Goal: Task Accomplishment & Management: Manage account settings

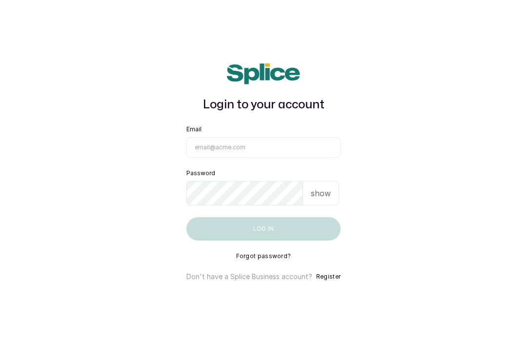
scroll to position [31, 0]
click at [222, 137] on input "Email" at bounding box center [263, 147] width 154 height 20
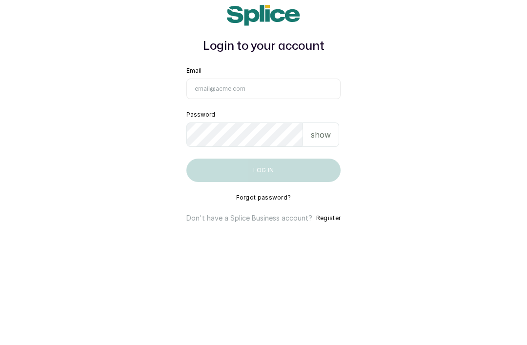
type input "[EMAIL_ADDRESS][DOMAIN_NAME]"
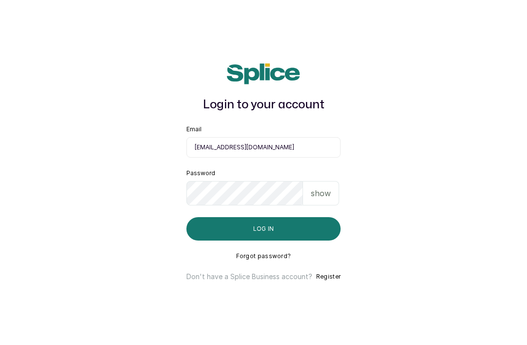
click at [292, 218] on button "Log in" at bounding box center [263, 228] width 154 height 23
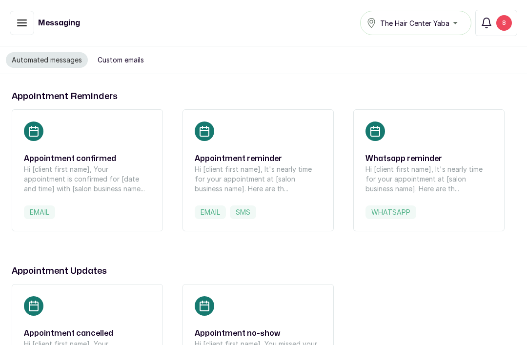
click at [25, 15] on button "email" at bounding box center [22, 23] width 24 height 24
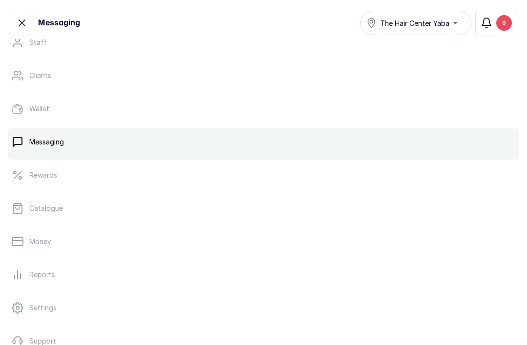
scroll to position [138, 0]
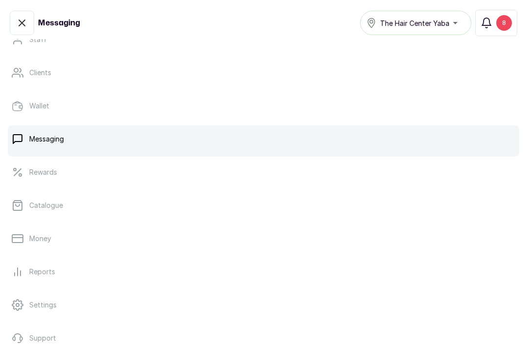
click at [44, 210] on p "Catalogue" at bounding box center [46, 205] width 34 height 10
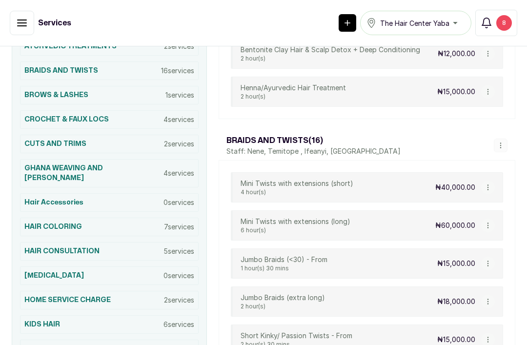
scroll to position [252, 0]
click at [66, 168] on h3 "GHANA WEAVING AND STITCH BRAIDS" at bounding box center [93, 174] width 139 height 20
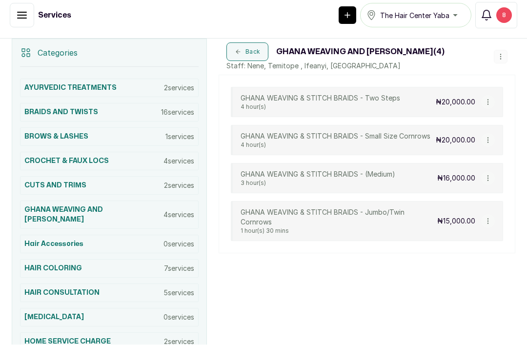
scroll to position [39, 0]
click at [48, 239] on h3 "Hair Accessories" at bounding box center [53, 244] width 59 height 10
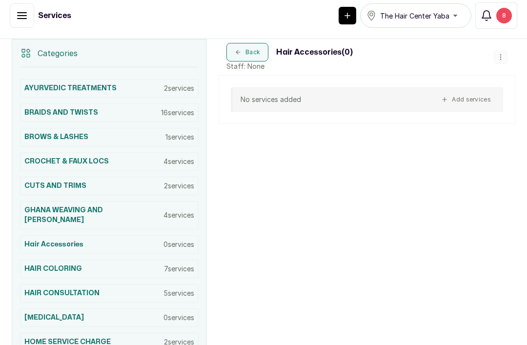
click at [501, 50] on button "button" at bounding box center [500, 57] width 14 height 14
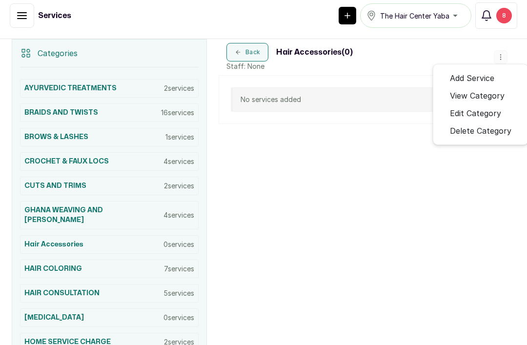
click at [480, 125] on span "Delete Category" at bounding box center [480, 131] width 61 height 12
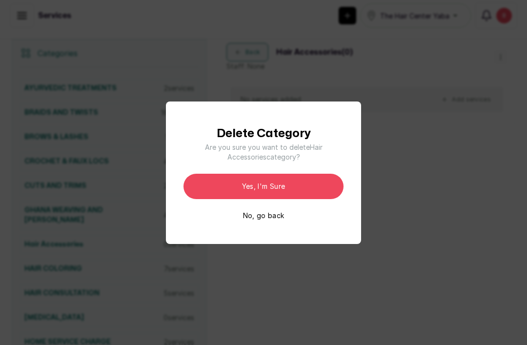
click at [236, 199] on button "Yes, I'm sure" at bounding box center [263, 186] width 160 height 25
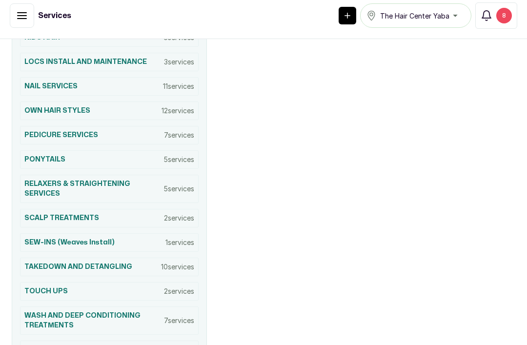
scroll to position [507, 0]
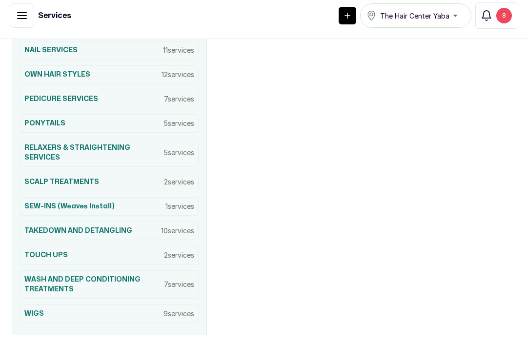
click at [39, 304] on div "WIGS 9 services" at bounding box center [109, 313] width 178 height 19
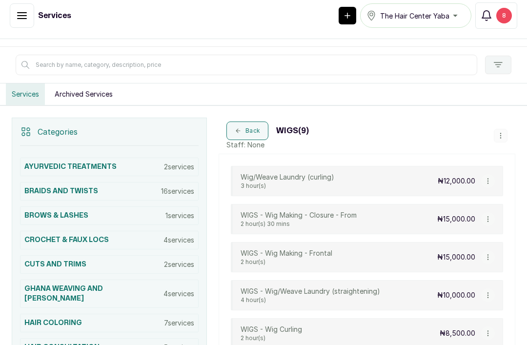
scroll to position [126, 0]
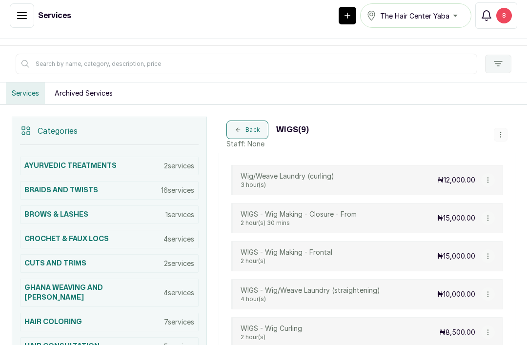
click at [484, 173] on button "button" at bounding box center [488, 180] width 14 height 14
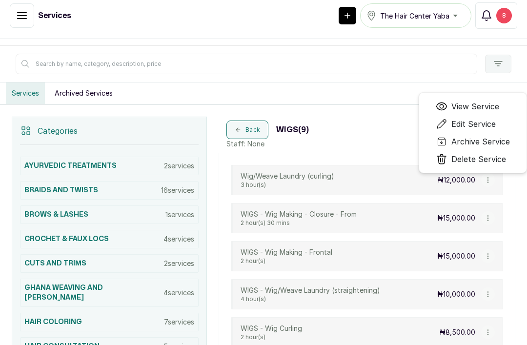
click at [479, 153] on span "Delete Service" at bounding box center [478, 159] width 55 height 12
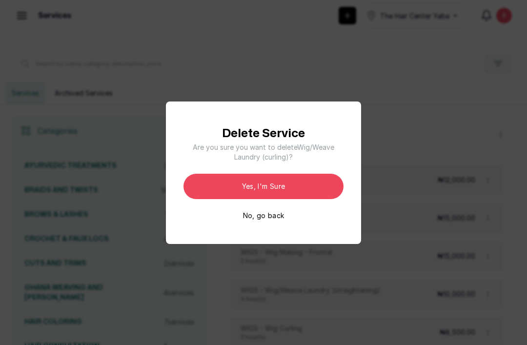
click at [292, 199] on button "Yes, I'm sure" at bounding box center [263, 186] width 160 height 25
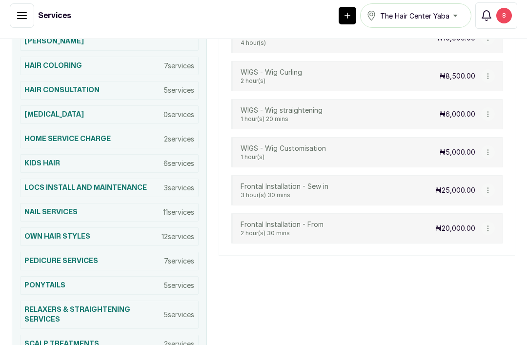
scroll to position [381, 0]
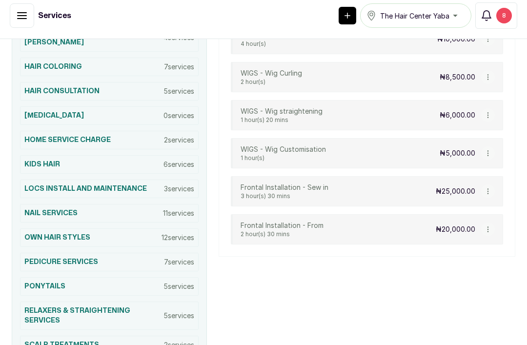
click at [490, 222] on button "button" at bounding box center [488, 229] width 14 height 14
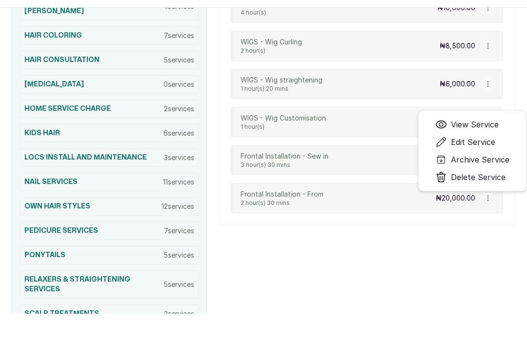
click at [483, 181] on span "Delete Service" at bounding box center [478, 177] width 55 height 12
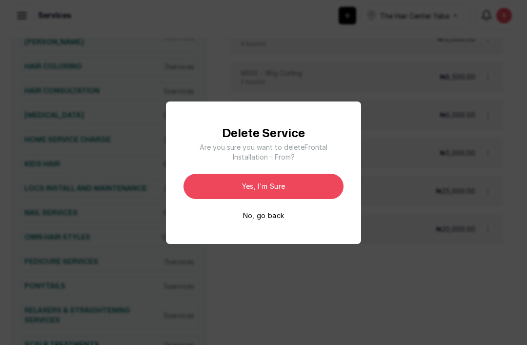
click at [291, 199] on button "Yes, I'm sure" at bounding box center [263, 186] width 160 height 25
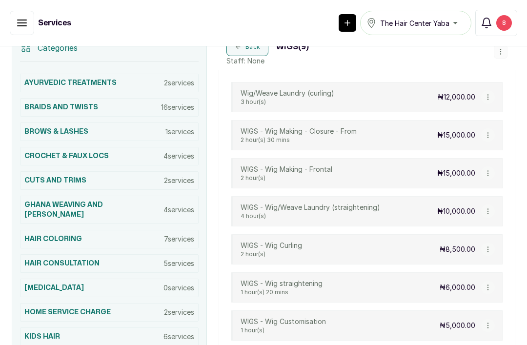
scroll to position [216, 0]
click at [491, 178] on button "button" at bounding box center [488, 173] width 14 height 14
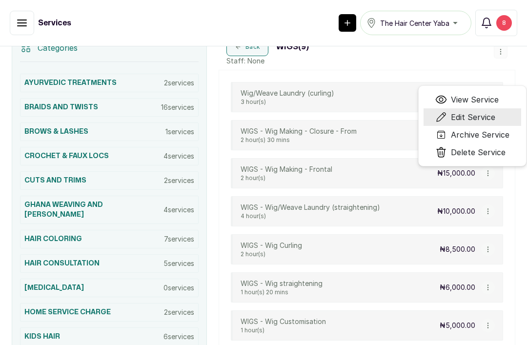
click at [484, 116] on span "Edit Service" at bounding box center [473, 117] width 44 height 12
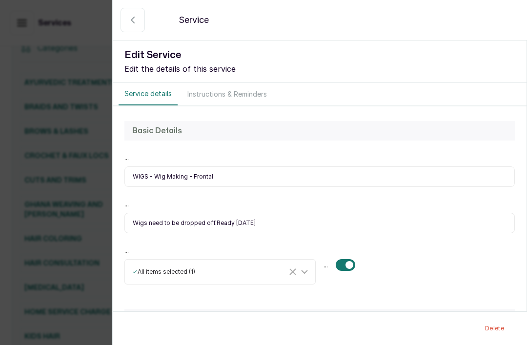
type input "Wigs need to be dropped off.Ready in 3 days"
select select "starting_at"
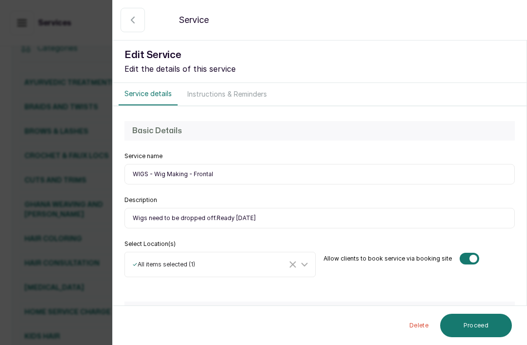
type input "Wigs need to be dropped off.Ready in 3 days"
click at [159, 173] on input "WIGS - Wig Making - Frontal" at bounding box center [319, 174] width 390 height 20
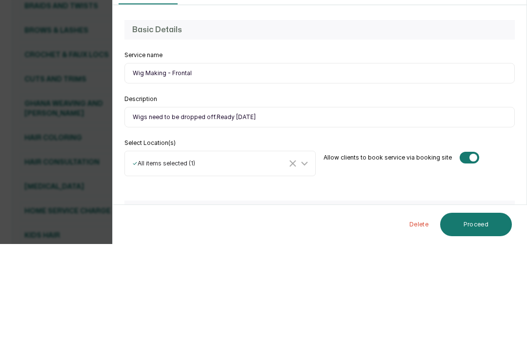
click at [172, 164] on input "Wig Making - Frontal" at bounding box center [319, 174] width 390 height 20
click at [176, 164] on input "Wig Making - Frontal" at bounding box center [319, 174] width 390 height 20
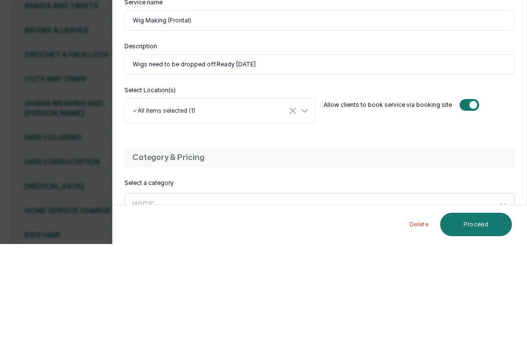
scroll to position [54, 0]
type input "Wig Making (Frontal)"
click at [245, 154] on input "Wigs need to be dropped off.Ready in 3 days" at bounding box center [319, 164] width 390 height 20
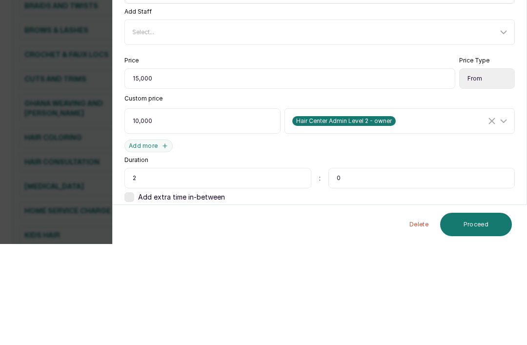
scroll to position [264, 0]
type input "Wigs need to be dropped off.Ready in 3 -5 days"
click at [179, 170] on input "15,000" at bounding box center [289, 180] width 331 height 20
click at [205, 170] on input "15,000" at bounding box center [289, 180] width 331 height 20
type input "18,000"
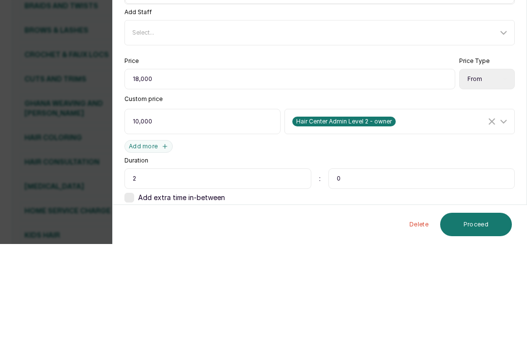
scroll to position [31, 0]
click at [168, 210] on input "10,000" at bounding box center [202, 222] width 156 height 25
type input "1"
click at [438, 158] on div "Price 18,000 Price Type Select Price Type Fixed From Custom price Hair Center A…" at bounding box center [319, 230] width 390 height 145
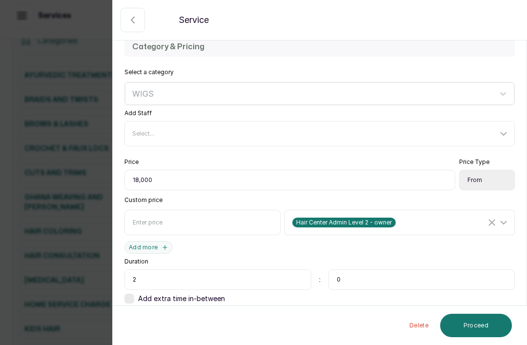
click at [253, 315] on div at bounding box center [256, 321] width 20 height 12
click at [483, 323] on button "Proceed" at bounding box center [476, 325] width 72 height 23
select select "fixed_value"
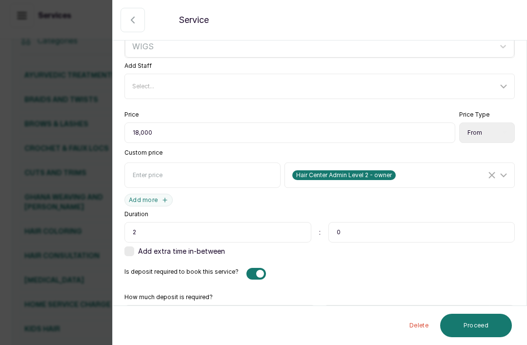
scroll to position [312, 0]
click at [370, 291] on div "How much deposit is required? Select Requirement Percentage Fixed Amount 0 ₦" at bounding box center [319, 309] width 390 height 36
click at [358, 305] on input "0" at bounding box center [406, 316] width 166 height 22
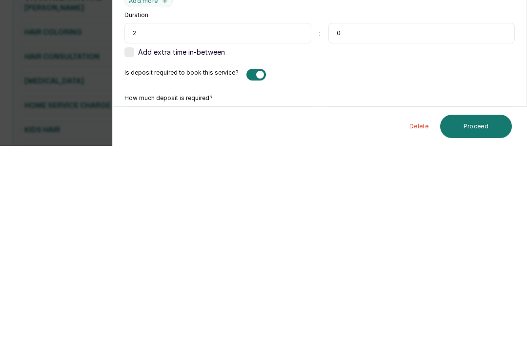
click at [406, 305] on input "0" at bounding box center [406, 316] width 166 height 22
click at [416, 305] on input "0" at bounding box center [406, 316] width 166 height 22
type input "0"
type input "5,000"
click at [469, 314] on button "Proceed" at bounding box center [476, 325] width 72 height 23
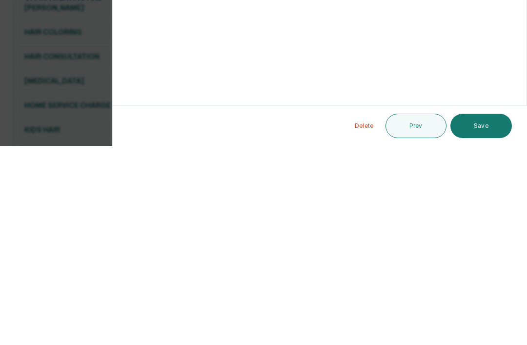
scroll to position [0, 0]
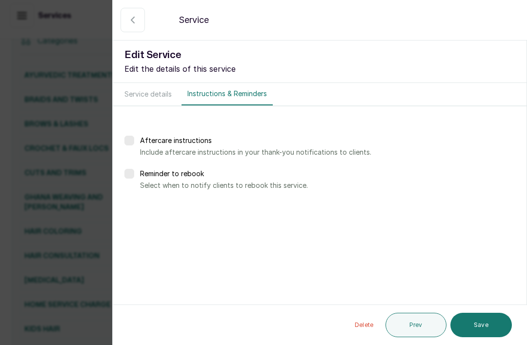
click at [493, 322] on button "Save" at bounding box center [480, 325] width 61 height 24
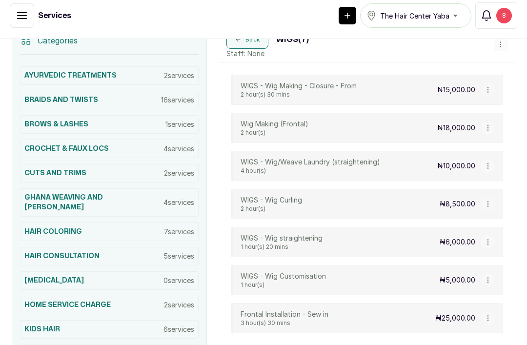
click at [490, 162] on icon "button" at bounding box center [487, 165] width 7 height 7
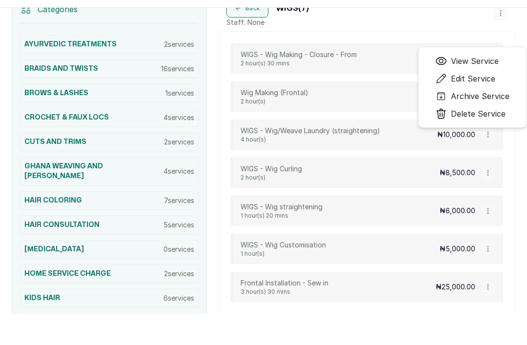
click at [492, 94] on span "Archive Service" at bounding box center [480, 96] width 59 height 12
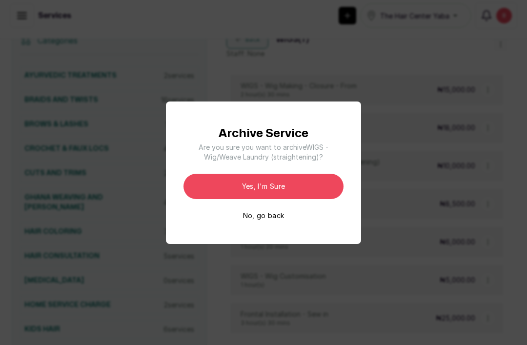
click at [278, 199] on button "Yes, I'm sure" at bounding box center [263, 186] width 160 height 25
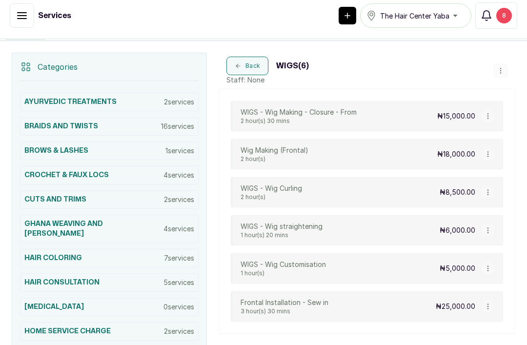
scroll to position [190, 0]
click at [500, 67] on icon "button" at bounding box center [500, 70] width 7 height 7
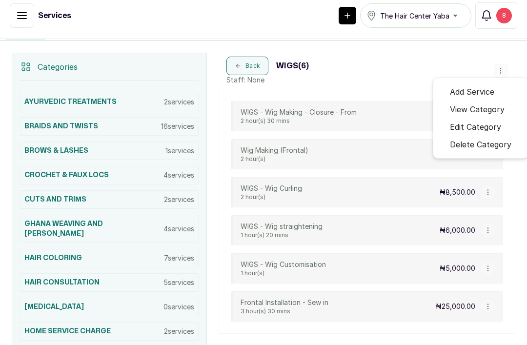
click at [486, 121] on span "Edit Category" at bounding box center [475, 127] width 51 height 12
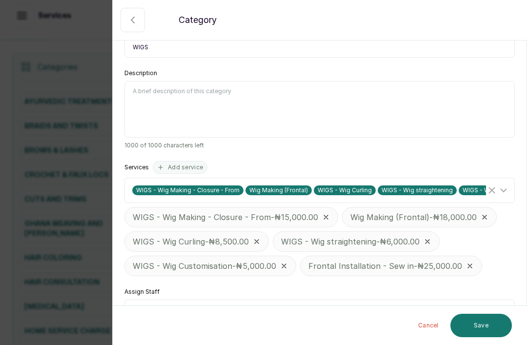
scroll to position [31, 0]
click at [492, 308] on div "Select..." at bounding box center [314, 312] width 365 height 8
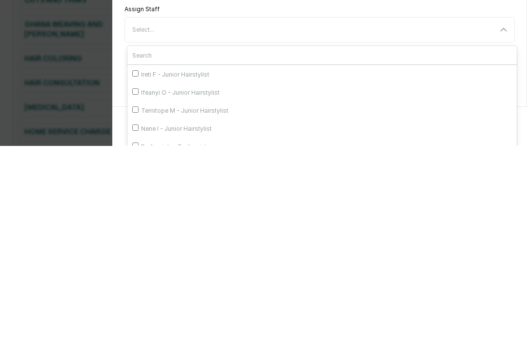
scroll to position [23, 0]
click at [143, 270] on span "Ireti F - Junior Hairstylist" at bounding box center [175, 274] width 68 height 8
click at [138, 269] on input "Ireti F - Junior Hairstylist" at bounding box center [135, 272] width 6 height 6
checkbox input "true"
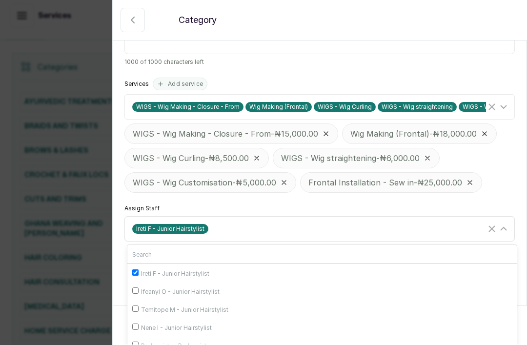
click at [138, 323] on input "Nene I - Junior Hairstylist" at bounding box center [135, 326] width 6 height 6
checkbox input "true"
click at [491, 173] on div "Assigned staff can perform all services within this category Assigned staff can…" at bounding box center [319, 68] width 413 height 370
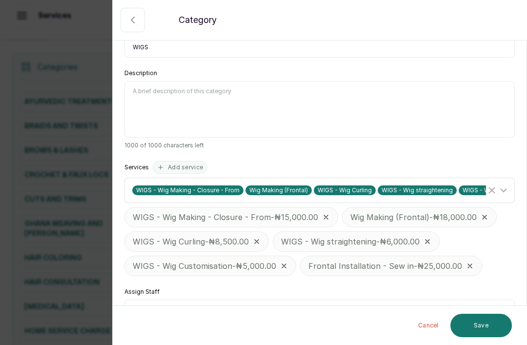
click at [495, 184] on icon "Clear Selected" at bounding box center [492, 190] width 12 height 12
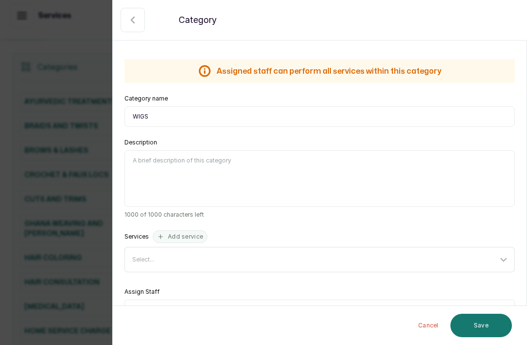
scroll to position [31, 0]
click at [498, 250] on div "Select..." at bounding box center [320, 259] width 387 height 19
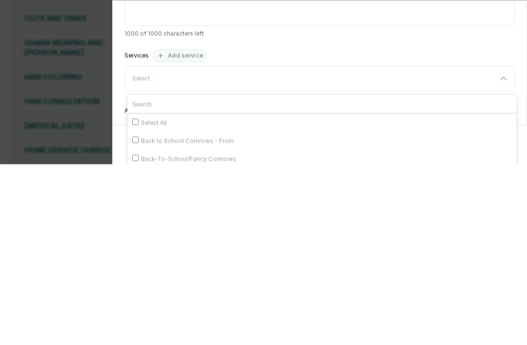
click at [517, 36] on div "Assigned staff can perform all services within this category Assigned staff can…" at bounding box center [319, 186] width 413 height 301
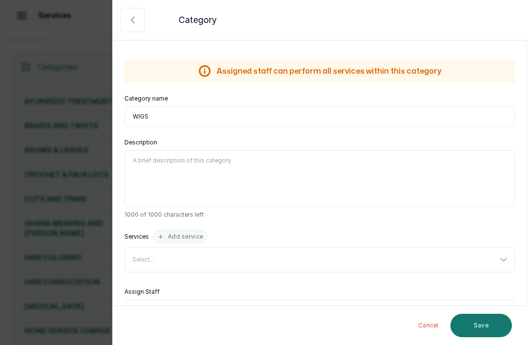
click at [131, 20] on icon "button" at bounding box center [133, 20] width 12 height 12
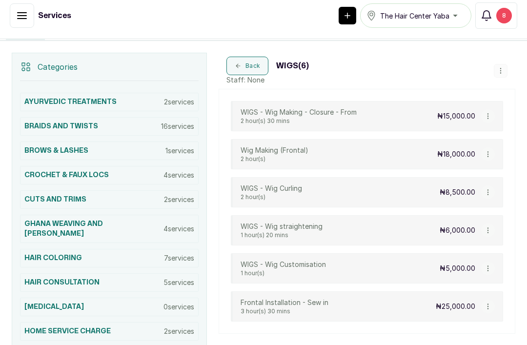
click at [505, 64] on button "button" at bounding box center [500, 71] width 14 height 14
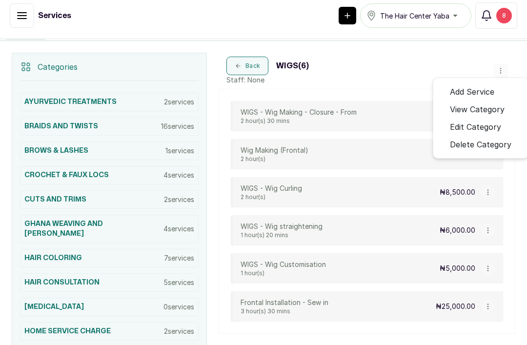
click at [482, 121] on span "Edit Category" at bounding box center [475, 127] width 51 height 12
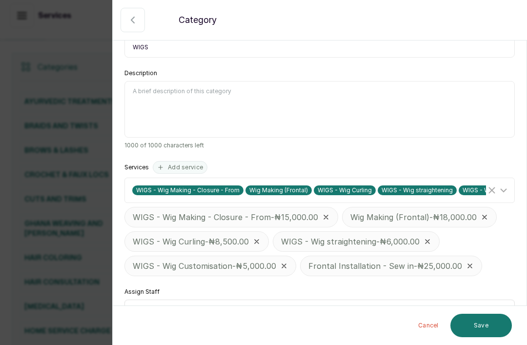
click at [155, 308] on div "Select..." at bounding box center [314, 312] width 365 height 8
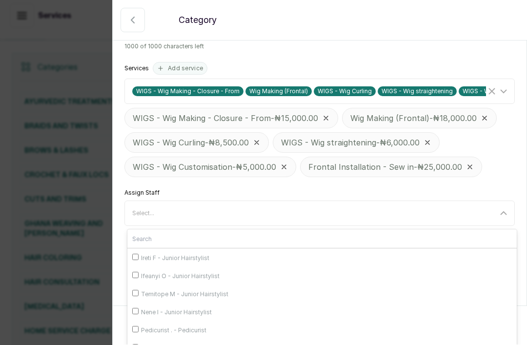
scroll to position [203, 0]
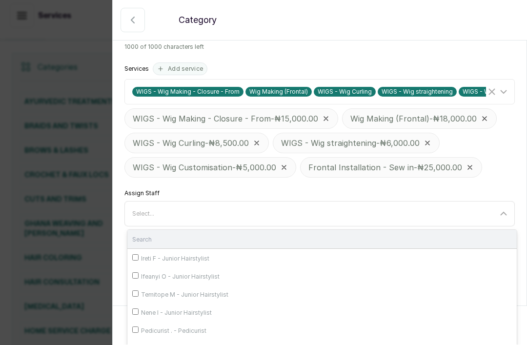
click at [169, 230] on input "text" at bounding box center [321, 239] width 389 height 19
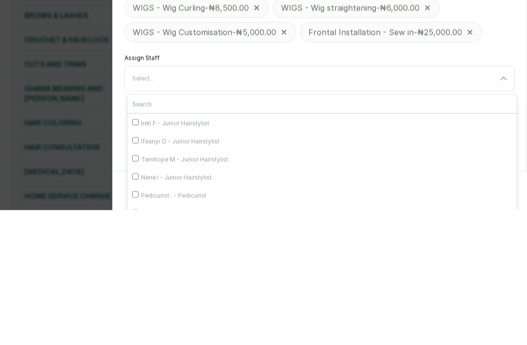
click at [144, 255] on span "Ireti F - Junior Hairstylist" at bounding box center [175, 259] width 68 height 8
click at [138, 254] on input "Ireti F - Junior Hairstylist" at bounding box center [135, 257] width 6 height 6
checkbox input "true"
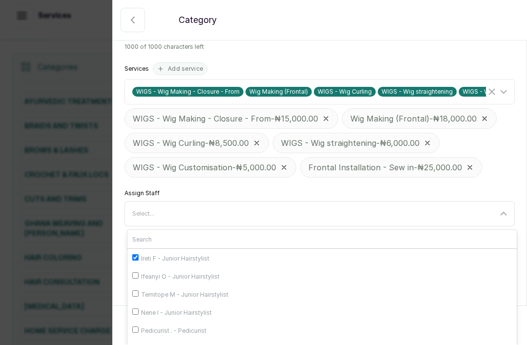
scroll to position [24, 0]
click at [141, 308] on div "Nene I - Junior Hairstylist" at bounding box center [321, 312] width 379 height 8
click at [138, 308] on input "Nene I - Junior Hairstylist" at bounding box center [135, 311] width 6 height 6
checkbox input "true"
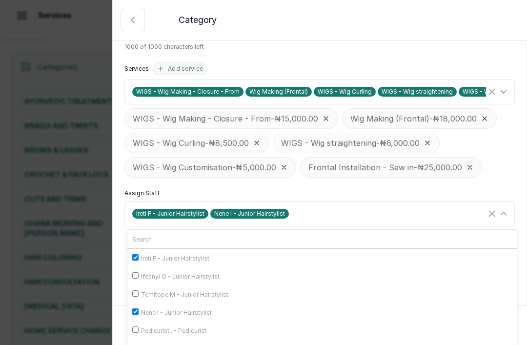
click at [501, 153] on div "Assigned staff can perform all services within this category Assigned staff can…" at bounding box center [319, 53] width 413 height 370
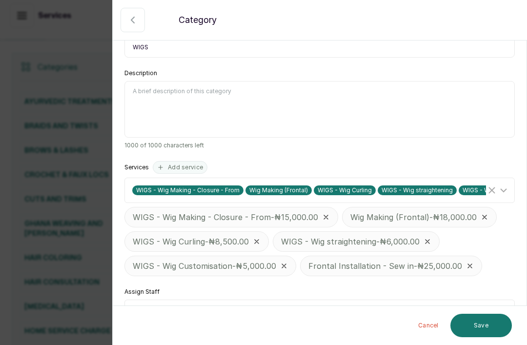
scroll to position [31, 0]
click at [482, 325] on button "Save" at bounding box center [480, 325] width 61 height 23
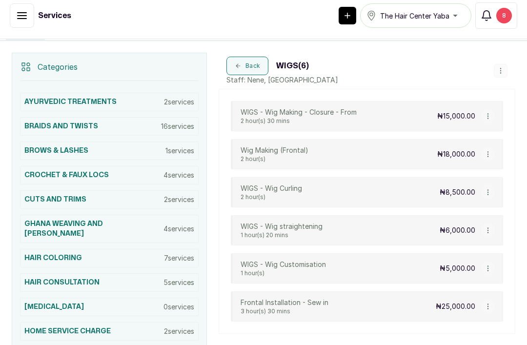
click at [48, 302] on h3 "Hair Extension" at bounding box center [53, 307] width 59 height 10
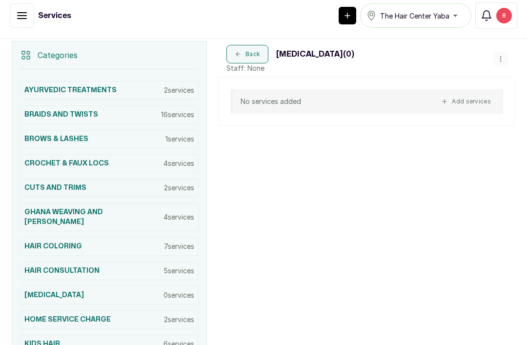
scroll to position [203, 0]
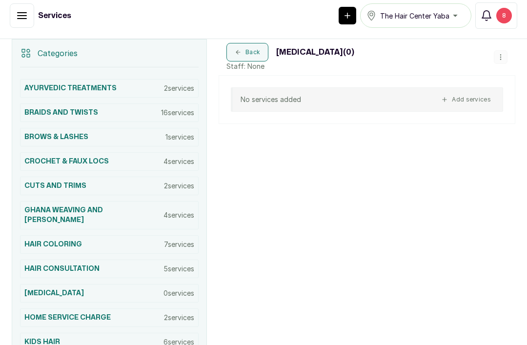
click at [499, 54] on icon "button" at bounding box center [500, 57] width 7 height 7
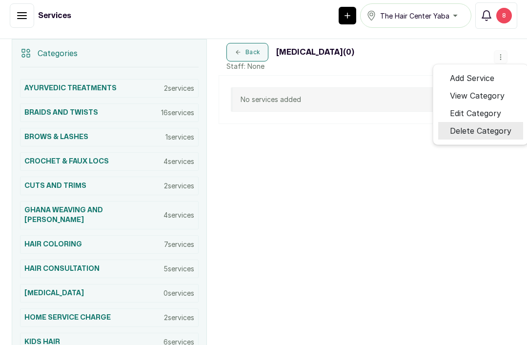
click at [476, 125] on span "Delete Category" at bounding box center [480, 131] width 61 height 12
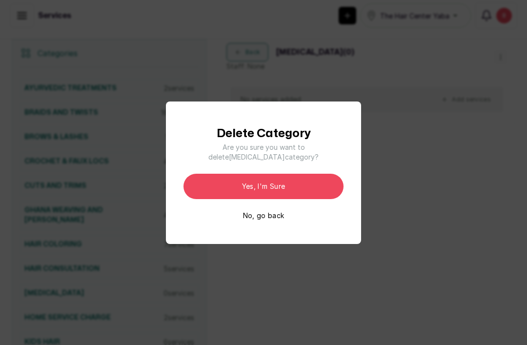
click at [302, 198] on button "Yes, I'm sure" at bounding box center [263, 186] width 160 height 25
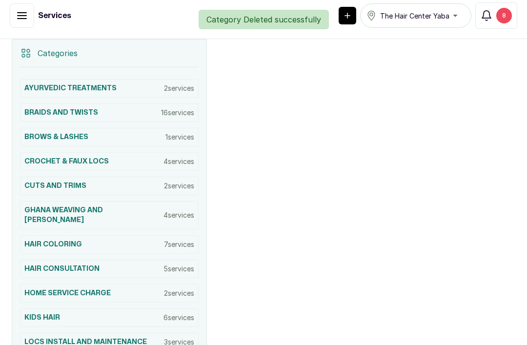
click at [49, 259] on div "HAIR CONSULTATION 5 services" at bounding box center [109, 268] width 178 height 19
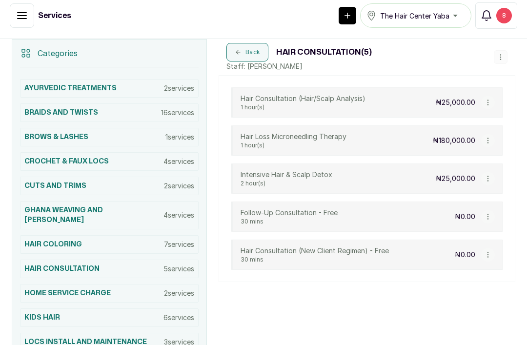
click at [43, 235] on div "HAIR COLORING 7 services" at bounding box center [109, 244] width 178 height 19
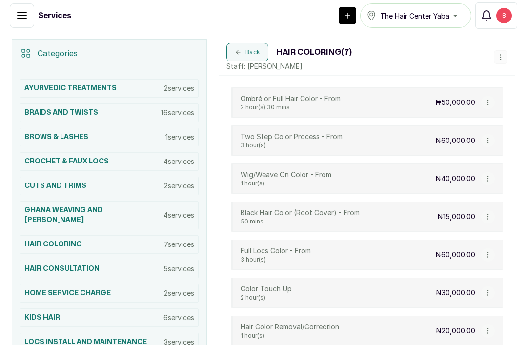
click at [487, 172] on button "button" at bounding box center [488, 179] width 14 height 14
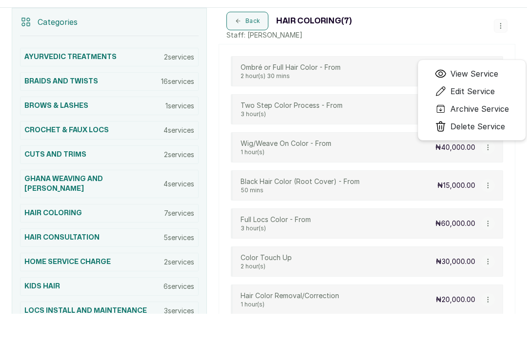
click at [488, 92] on span "Edit Service" at bounding box center [472, 91] width 44 height 12
select select "fixed"
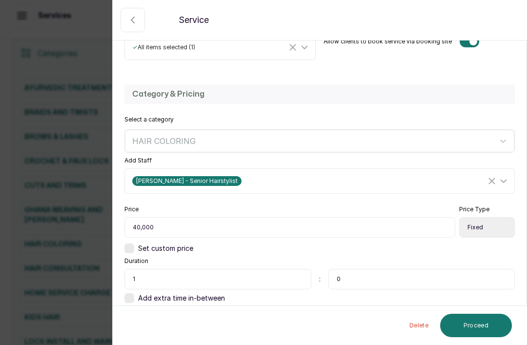
scroll to position [216, 0]
click at [146, 227] on input "40,000" at bounding box center [289, 227] width 331 height 20
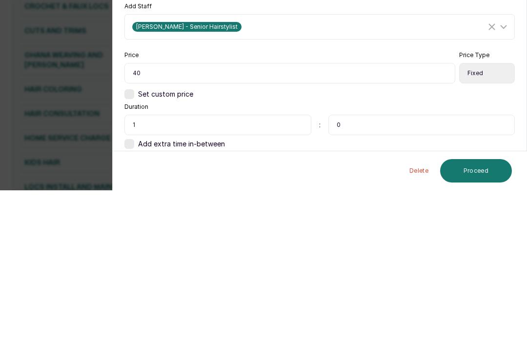
type input "4"
type input "50,000"
click at [492, 217] on select "Select Price Type Fixed From" at bounding box center [487, 227] width 56 height 20
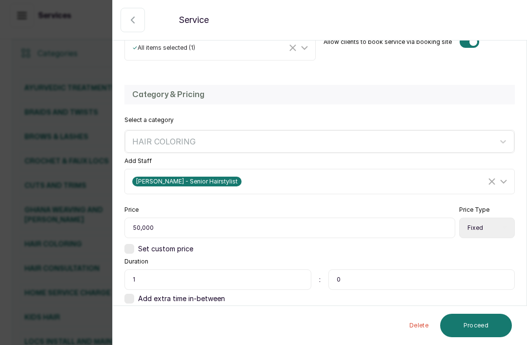
select select "starting_at"
click at [476, 326] on button "Proceed" at bounding box center [476, 325] width 72 height 23
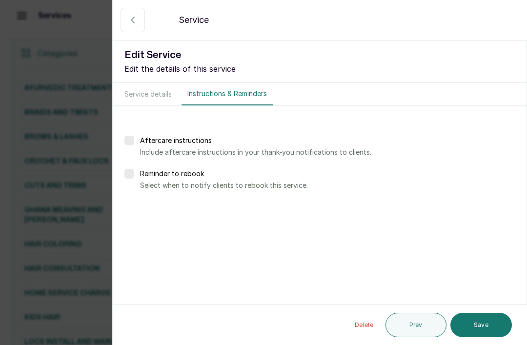
click at [485, 325] on button "Save" at bounding box center [480, 325] width 61 height 24
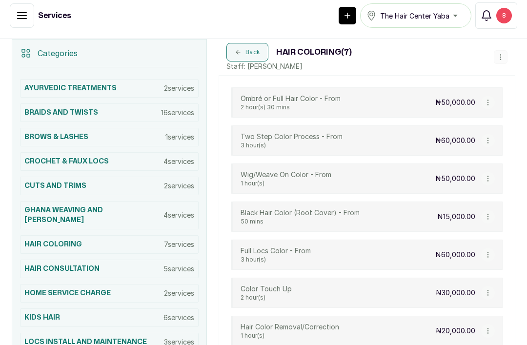
click at [42, 205] on h3 "GHANA WEAVING AND STITCH BRAIDS" at bounding box center [93, 215] width 139 height 20
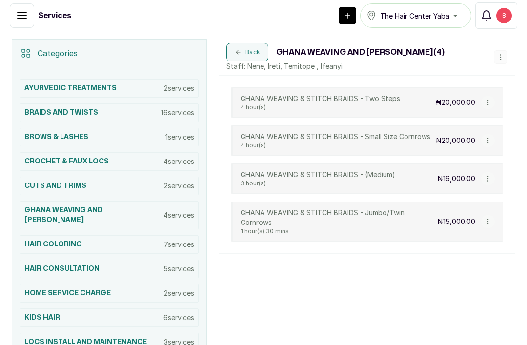
click at [33, 181] on h3 "CUTS AND TRIMS" at bounding box center [55, 186] width 62 height 10
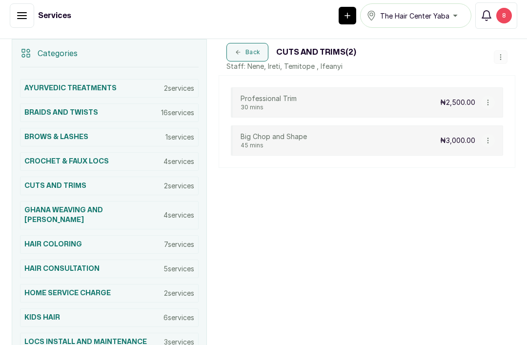
click at [34, 157] on h3 "CROCHET & FAUX LOCS" at bounding box center [66, 162] width 84 height 10
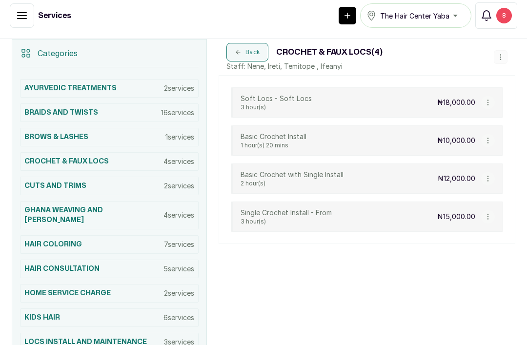
click at [33, 132] on h3 "BROWS & LASHES" at bounding box center [56, 137] width 64 height 10
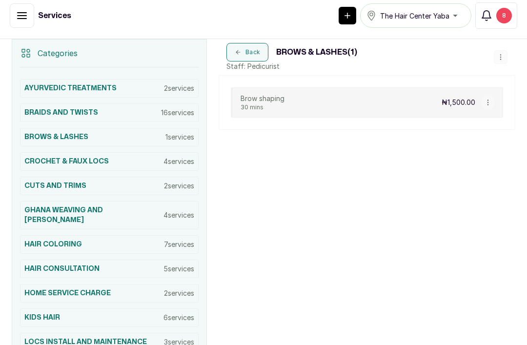
click at [39, 108] on h3 "BRAIDS AND TWISTS" at bounding box center [61, 113] width 74 height 10
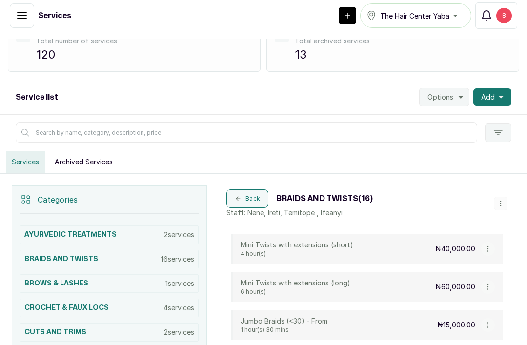
scroll to position [58, 0]
click at [498, 196] on button "button" at bounding box center [500, 203] width 14 height 14
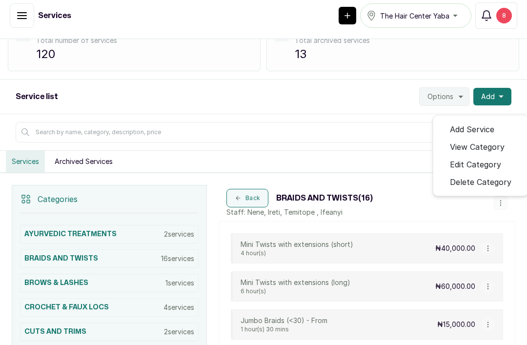
click at [515, 36] on div "Archived services Total archived services 13" at bounding box center [392, 45] width 253 height 54
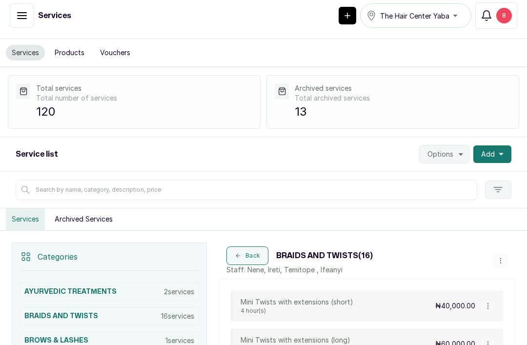
scroll to position [0, 0]
click at [70, 45] on button "Products" at bounding box center [69, 53] width 41 height 16
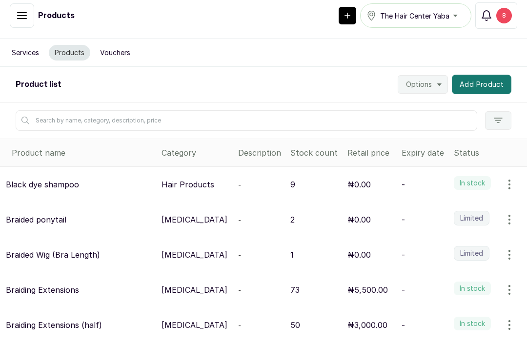
click at [509, 175] on button "button" at bounding box center [508, 185] width 27 height 20
click at [510, 215] on icon "button" at bounding box center [509, 219] width 1 height 9
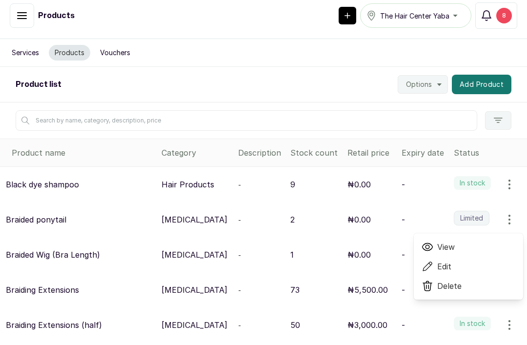
click at [483, 280] on span "Delete" at bounding box center [468, 286] width 94 height 12
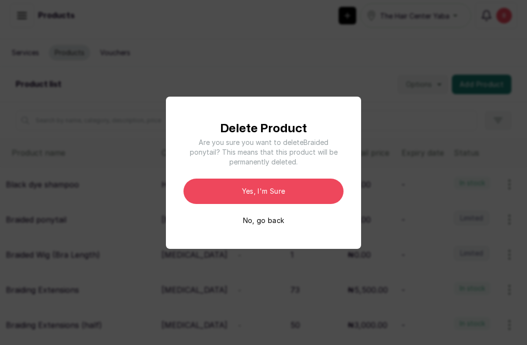
click at [303, 204] on button "Yes, I'm sure" at bounding box center [263, 190] width 160 height 25
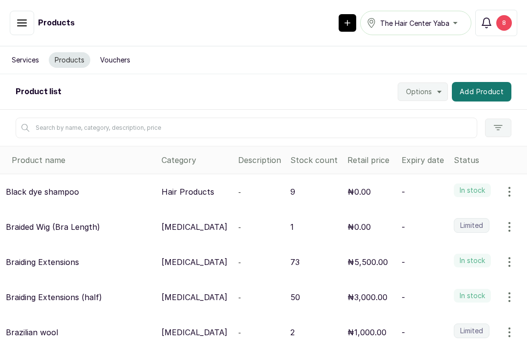
click at [21, 25] on icon "button" at bounding box center [22, 23] width 12 height 12
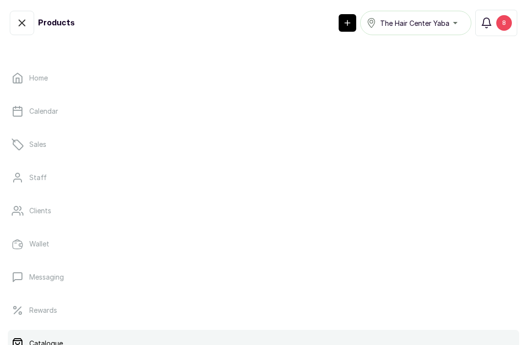
click at [500, 20] on div "8" at bounding box center [504, 23] width 16 height 16
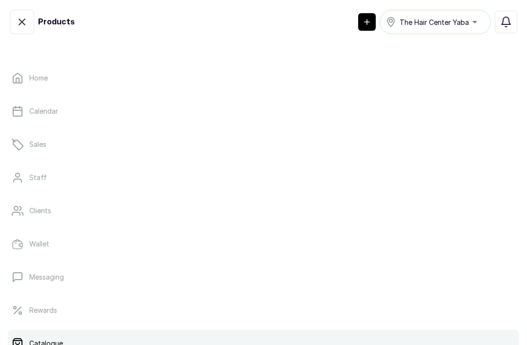
click at [505, 26] on icon "button" at bounding box center [505, 22] width 9 height 10
click at [36, 77] on p "Home" at bounding box center [38, 78] width 19 height 10
